Goal: Task Accomplishment & Management: Use online tool/utility

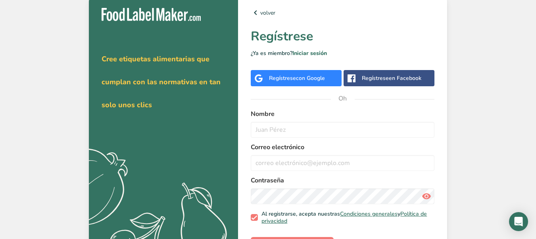
click at [327, 85] on div "Regístrese con Google" at bounding box center [296, 78] width 91 height 16
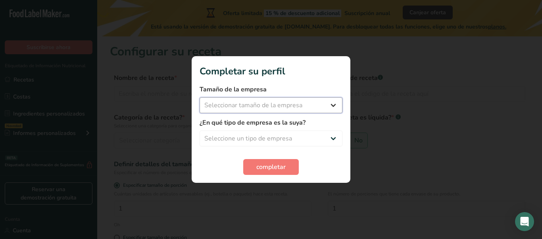
click at [312, 106] on select "Seleccionar tamaño de la empresa Menos de 10 empleados De 10 a 50 empleados De …" at bounding box center [270, 106] width 143 height 16
select select "1"
click at [199, 98] on select "Seleccionar tamaño de la empresa Menos de 10 empleados De 10 a 50 empleados De …" at bounding box center [270, 106] width 143 height 16
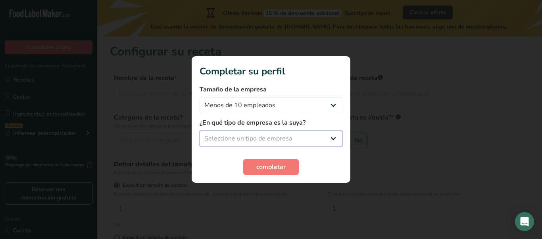
click at [255, 136] on select "Seleccione un tipo de empresa Fabricante de alimentos envasados Restaurante y c…" at bounding box center [270, 139] width 143 height 16
select select "8"
click at [199, 131] on select "Seleccione un tipo de empresa Fabricante de alimentos envasados Restaurante y c…" at bounding box center [270, 139] width 143 height 16
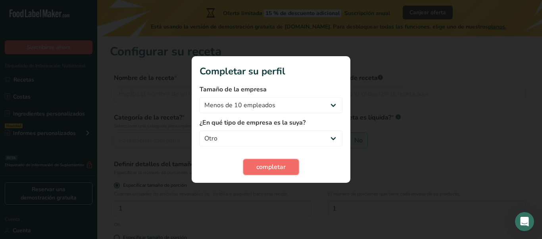
click at [278, 168] on font "completar" at bounding box center [270, 167] width 29 height 9
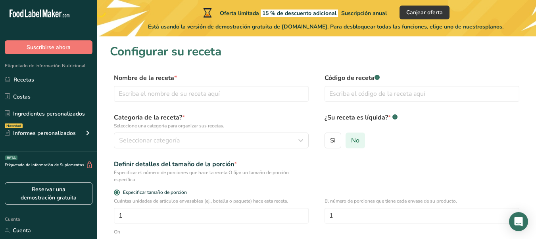
click at [361, 140] on label "No" at bounding box center [354, 141] width 19 height 16
click at [351, 140] on input "No" at bounding box center [348, 140] width 5 height 5
click at [140, 93] on input "text" at bounding box center [211, 94] width 195 height 16
type input "pizza"
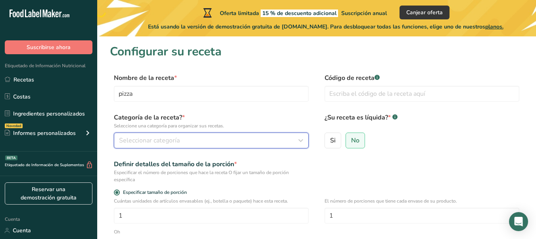
click at [143, 141] on font "Seleccionar categoría" at bounding box center [149, 140] width 61 height 9
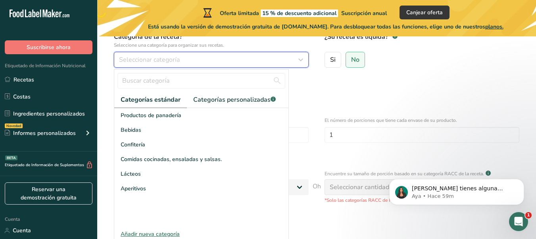
scroll to position [82, 0]
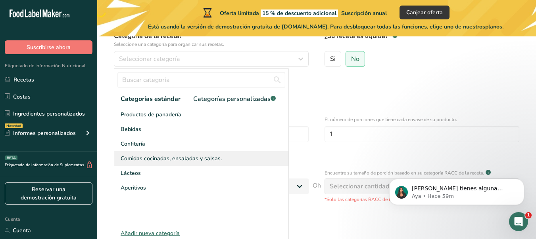
click at [130, 161] on font "Comidas cocinadas, ensaladas y salsas." at bounding box center [171, 159] width 101 height 8
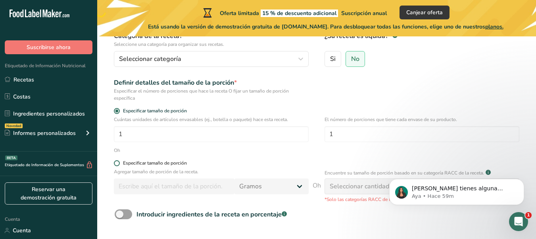
click at [118, 162] on span at bounding box center [117, 164] width 6 height 6
click at [118, 162] on input "Especificar tamaño de porción" at bounding box center [116, 163] width 5 height 5
radio input "true"
radio input "false"
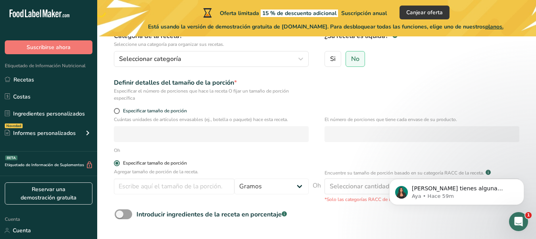
click at [119, 163] on span at bounding box center [117, 164] width 6 height 6
click at [119, 163] on input "Especificar tamaño de porción" at bounding box center [116, 163] width 5 height 5
click at [139, 184] on input "number" at bounding box center [174, 187] width 121 height 16
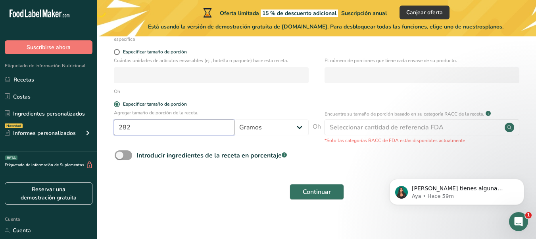
scroll to position [139, 0]
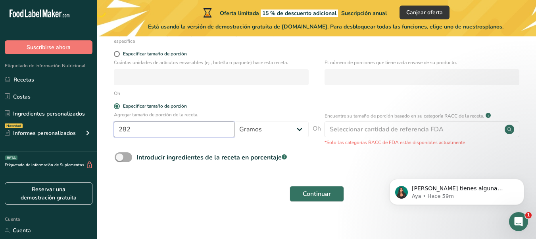
type input "282"
click at [124, 157] on span at bounding box center [123, 158] width 17 height 10
click at [120, 157] on input "Introducir ingredientes de la receta en porcentaje .a-a{fill:#347362;}.b-a{fill…" at bounding box center [117, 157] width 5 height 5
checkbox input "true"
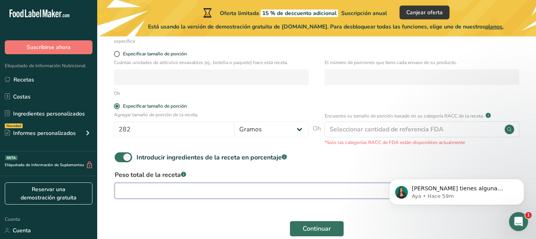
click at [148, 192] on input "number" at bounding box center [292, 191] width 354 height 16
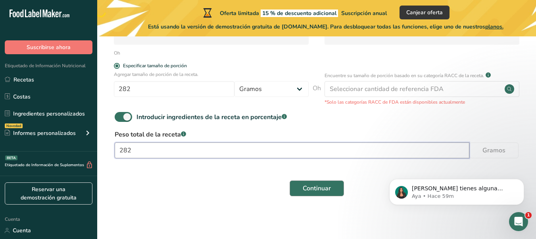
type input "282"
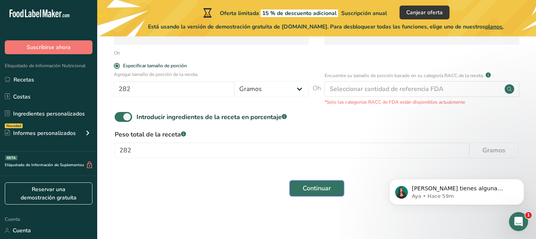
click at [323, 189] on font "Continuar" at bounding box center [317, 188] width 28 height 9
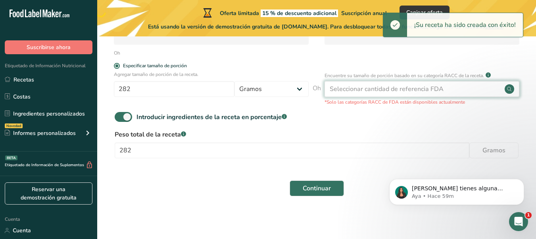
click at [392, 92] on font "Seleccionar cantidad de referencia FDA" at bounding box center [386, 89] width 114 height 9
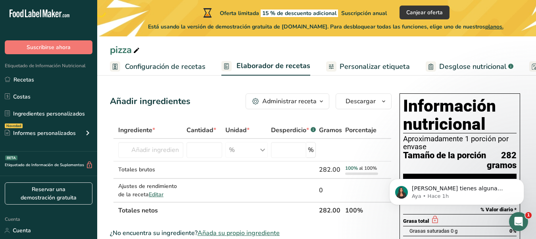
click at [319, 103] on icon "button" at bounding box center [321, 102] width 6 height 10
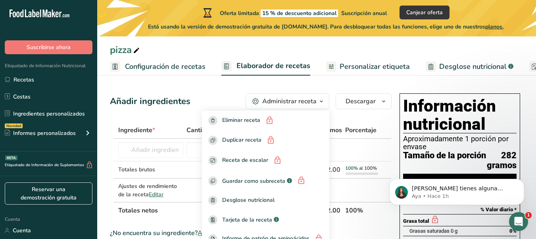
click at [496, 66] on font "Desglose nutricional" at bounding box center [472, 67] width 67 height 10
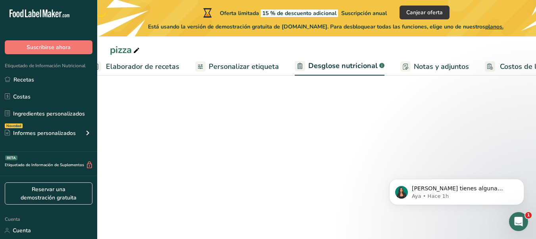
select select "Calories"
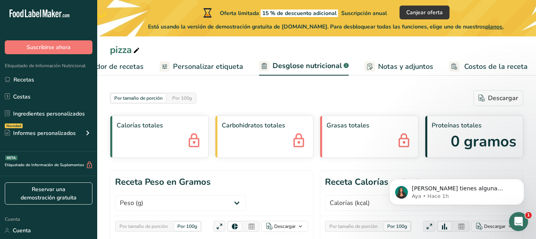
click at [379, 74] on link "Notas y adjuntos" at bounding box center [398, 67] width 69 height 18
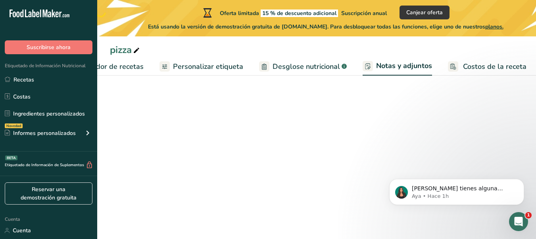
scroll to position [0, 166]
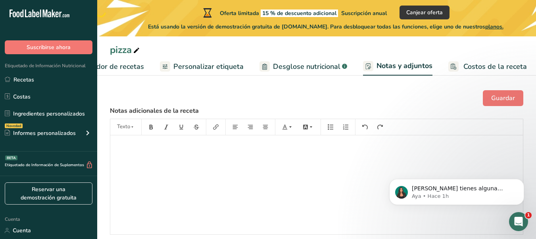
click at [229, 70] on font "Personalizar etiqueta" at bounding box center [208, 67] width 70 height 10
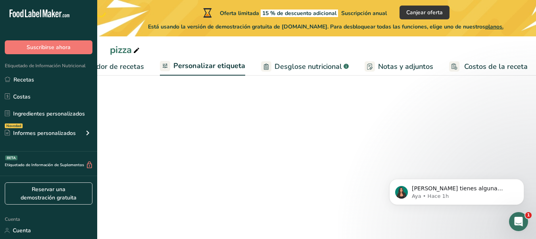
scroll to position [0, 166]
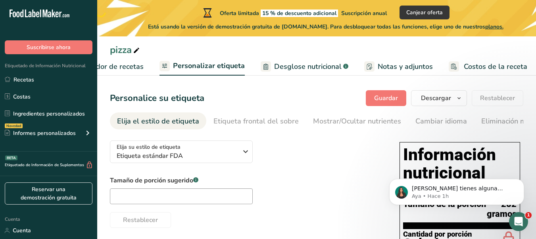
click at [131, 68] on font "Elaborador de recetas" at bounding box center [106, 67] width 73 height 10
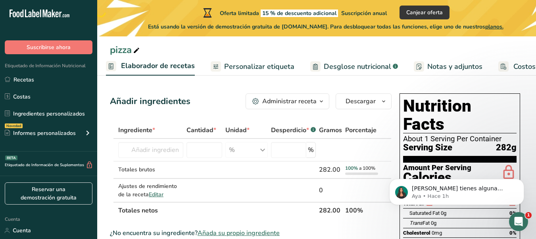
scroll to position [0, 114]
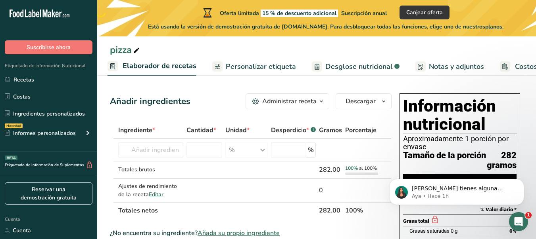
click at [306, 97] on div "Administrar receta" at bounding box center [289, 102] width 54 height 10
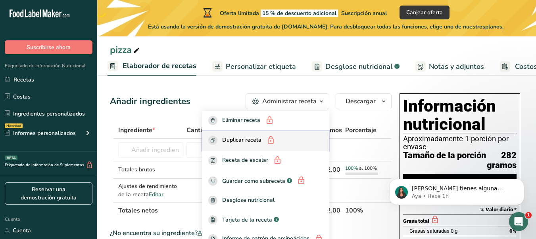
click at [243, 137] on font "Duplicar receta" at bounding box center [241, 140] width 39 height 8
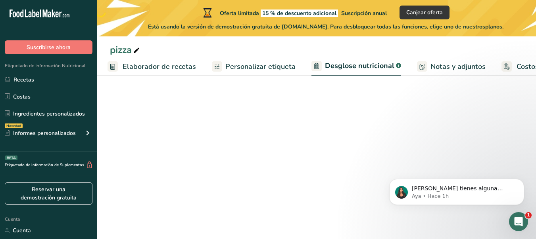
select select "Calories"
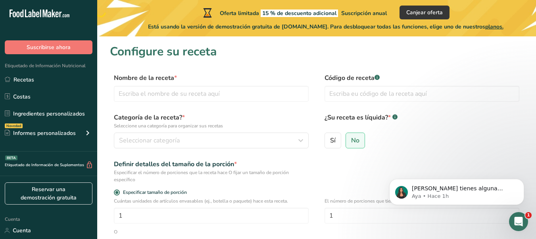
scroll to position [144, 0]
click at [206, 94] on input "text" at bounding box center [211, 94] width 195 height 16
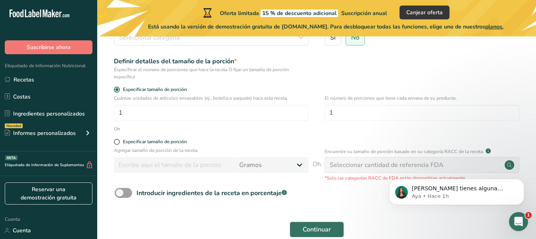
scroll to position [104, 0]
type input "PIZZA"
click at [117, 141] on span at bounding box center [117, 141] width 6 height 6
click at [117, 141] on input "Especificar tamaño de porción" at bounding box center [116, 141] width 5 height 5
radio input "true"
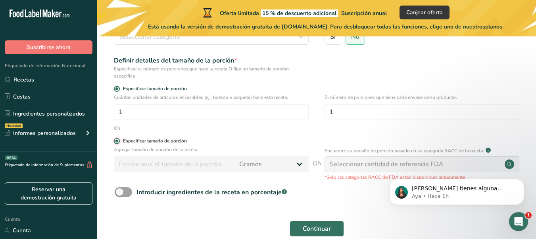
radio input "false"
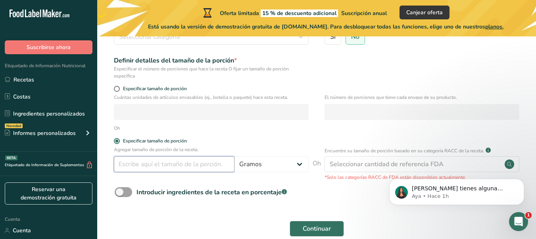
click at [146, 167] on input "number" at bounding box center [174, 165] width 121 height 16
type input "282"
click at [125, 188] on span at bounding box center [123, 193] width 17 height 10
click at [120, 190] on input "Introducir ingredientes de la receta en porcentaje .a-a{fill:#347362;}.b-a{fill…" at bounding box center [117, 192] width 5 height 5
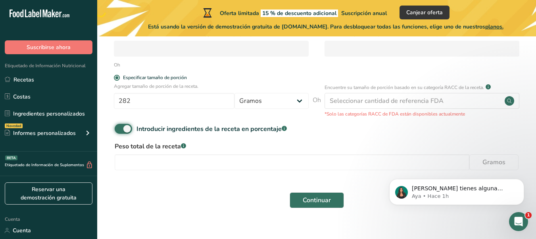
scroll to position [178, 0]
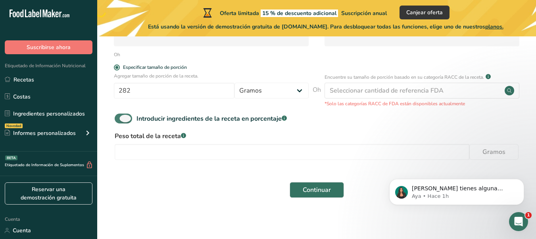
click at [125, 119] on span at bounding box center [123, 119] width 17 height 10
click at [120, 119] on input "Introducir ingredientes de la receta en porcentaje .a-a{fill:#347362;}.b-a{fill…" at bounding box center [117, 118] width 5 height 5
checkbox input "false"
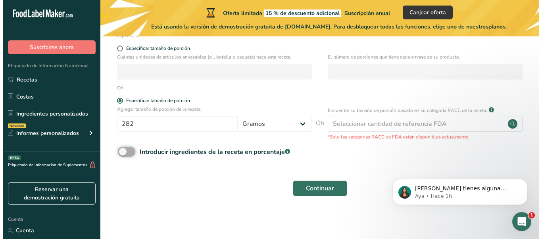
scroll to position [144, 0]
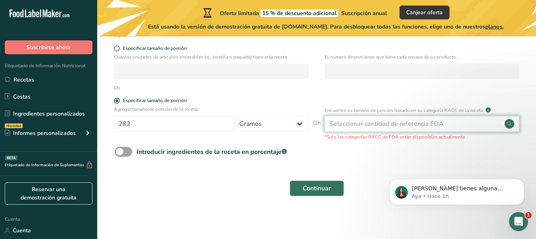
click at [367, 117] on div "Seleccionar cantidad de referencia FDA" at bounding box center [421, 124] width 195 height 16
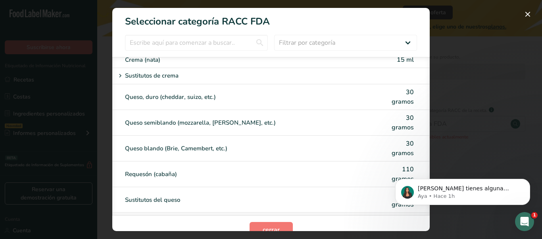
scroll to position [549, 0]
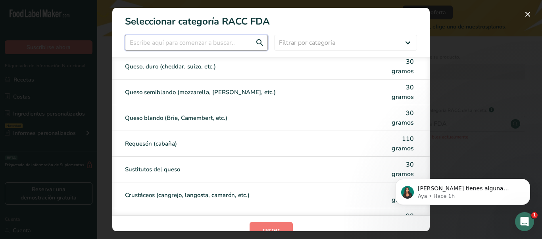
click at [257, 44] on input "Modalidad de selección de categoría RACC" at bounding box center [196, 43] width 143 height 16
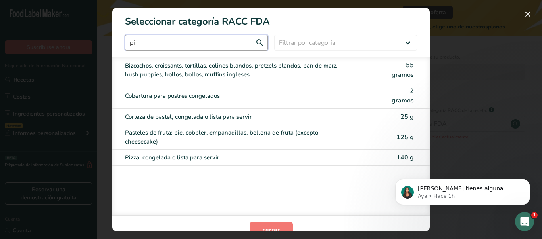
scroll to position [0, 0]
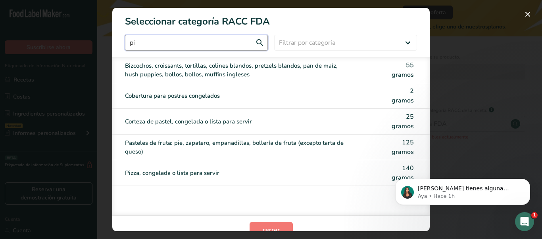
type input "pi"
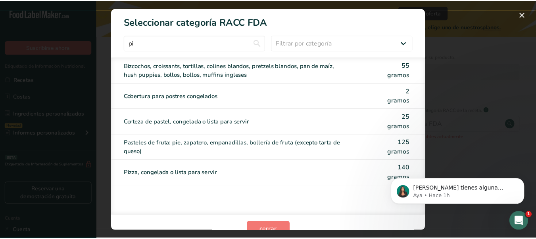
scroll to position [13, 0]
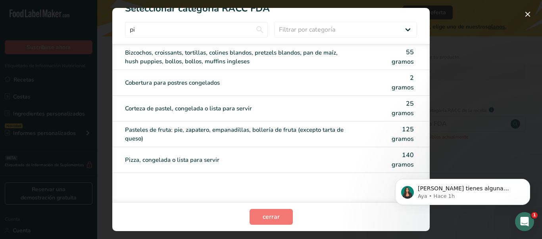
drag, startPoint x: 425, startPoint y: 146, endPoint x: 38, endPoint y: 2, distance: 413.1
click at [390, 156] on div "140 gramos" at bounding box center [402, 160] width 24 height 19
type input "140"
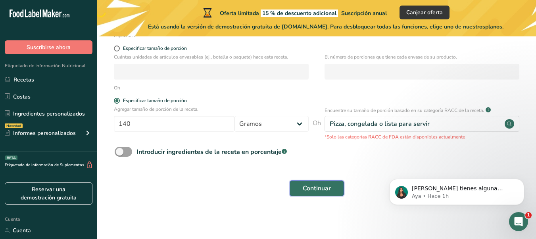
click at [313, 191] on font "Continuar" at bounding box center [317, 188] width 28 height 9
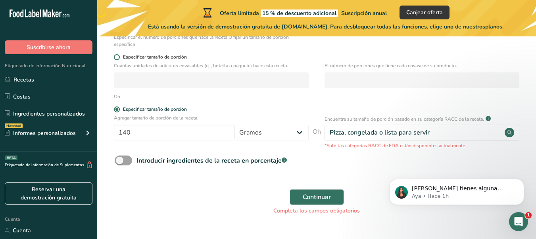
click at [117, 57] on span at bounding box center [117, 57] width 6 height 6
click at [117, 57] on input "Especificar tamaño de porción" at bounding box center [116, 57] width 5 height 5
radio input "true"
radio input "false"
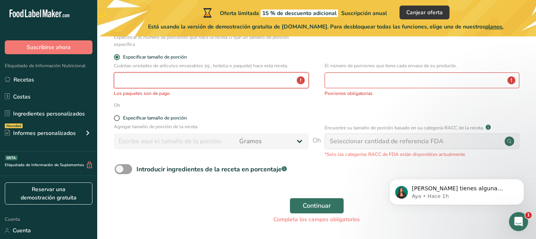
click at [132, 77] on input "number" at bounding box center [211, 81] width 195 height 16
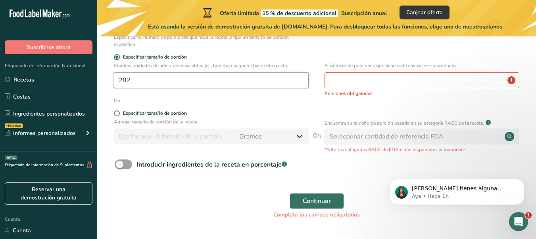
type input "282"
click at [395, 82] on input "number" at bounding box center [421, 81] width 195 height 16
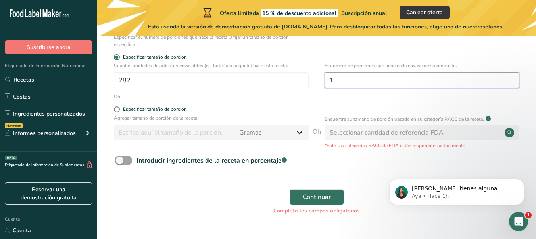
scroll to position [163, 0]
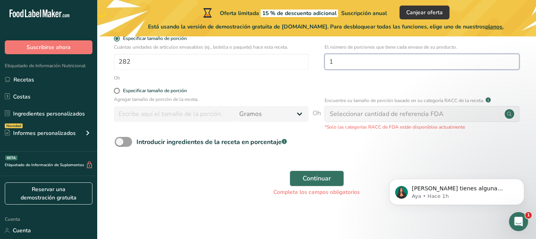
type input "1"
click at [350, 121] on div "Seleccionar cantidad de referencia FDA" at bounding box center [421, 114] width 195 height 16
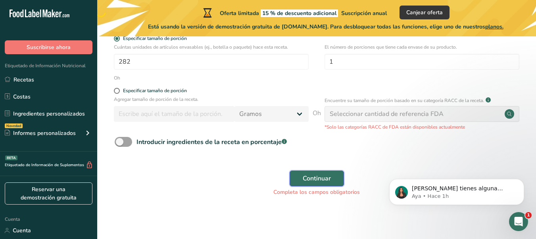
click at [306, 182] on font "Continuar" at bounding box center [317, 178] width 28 height 9
